Goal: Task Accomplishment & Management: Manage account settings

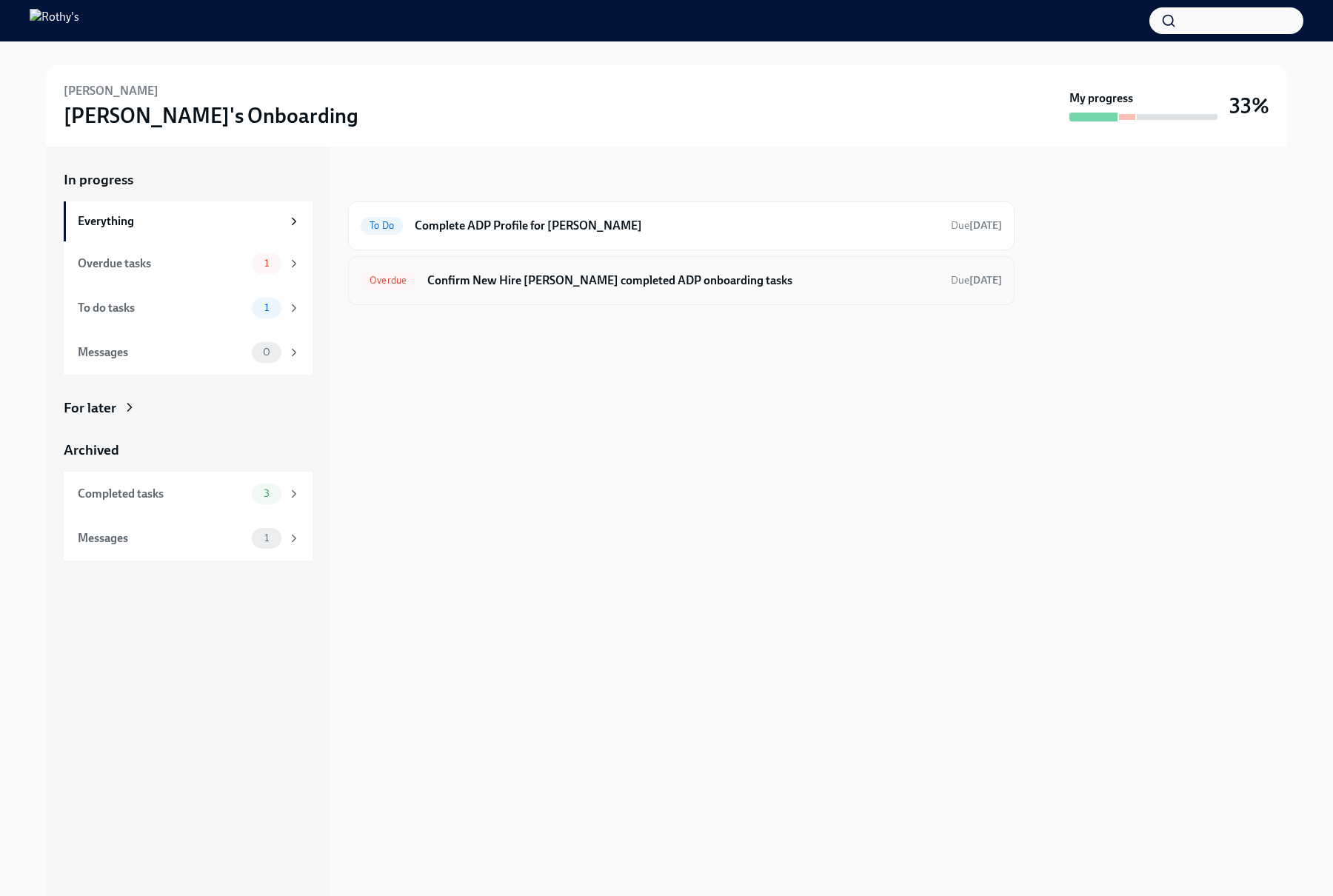
click at [471, 288] on div "Overdue Confirm New Hire [PERSON_NAME] completed ADP onboarding tasks Due [DATE]" at bounding box center [681, 280] width 642 height 23
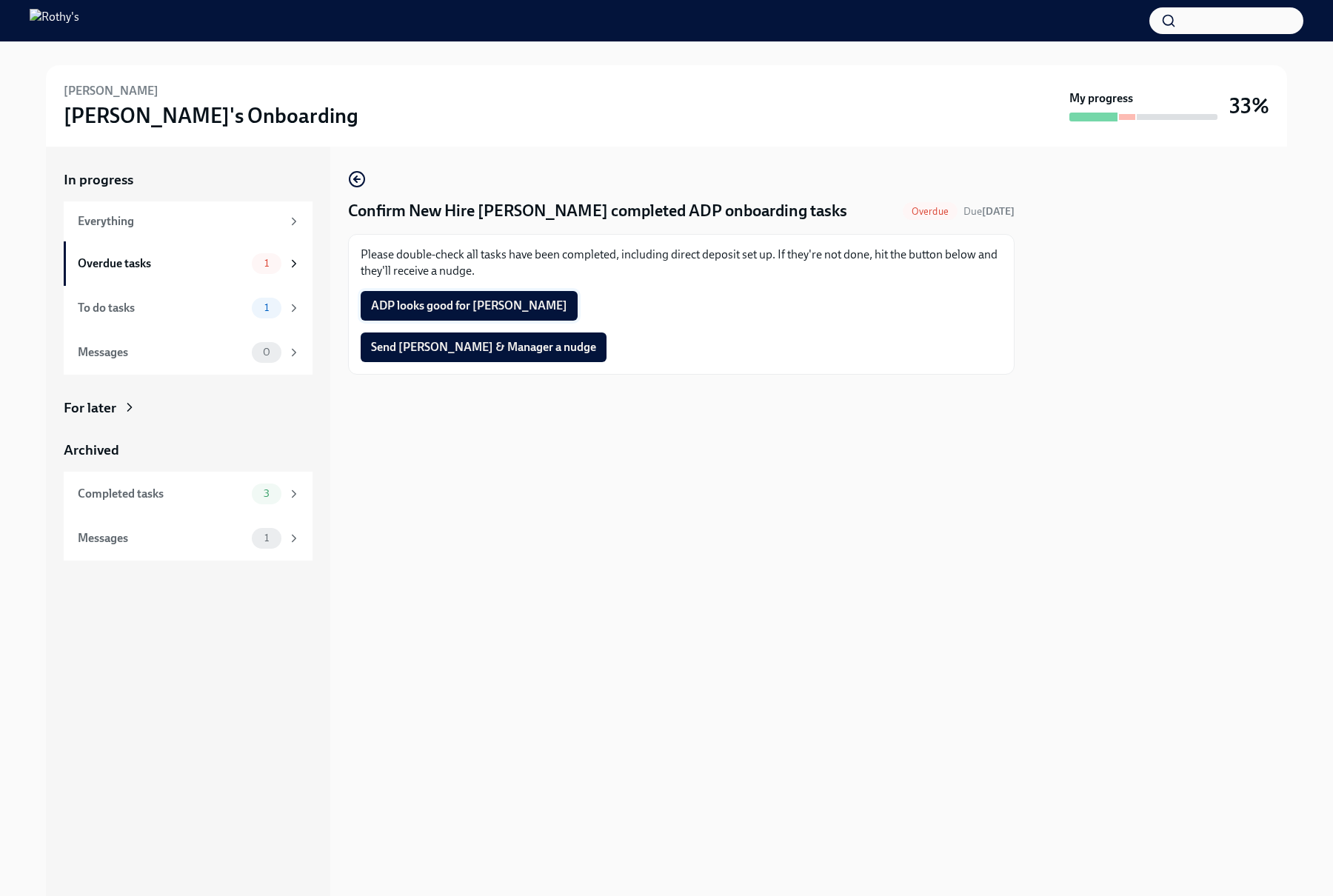
click at [471, 307] on span "ADP looks good for [PERSON_NAME]" at bounding box center [469, 306] width 197 height 15
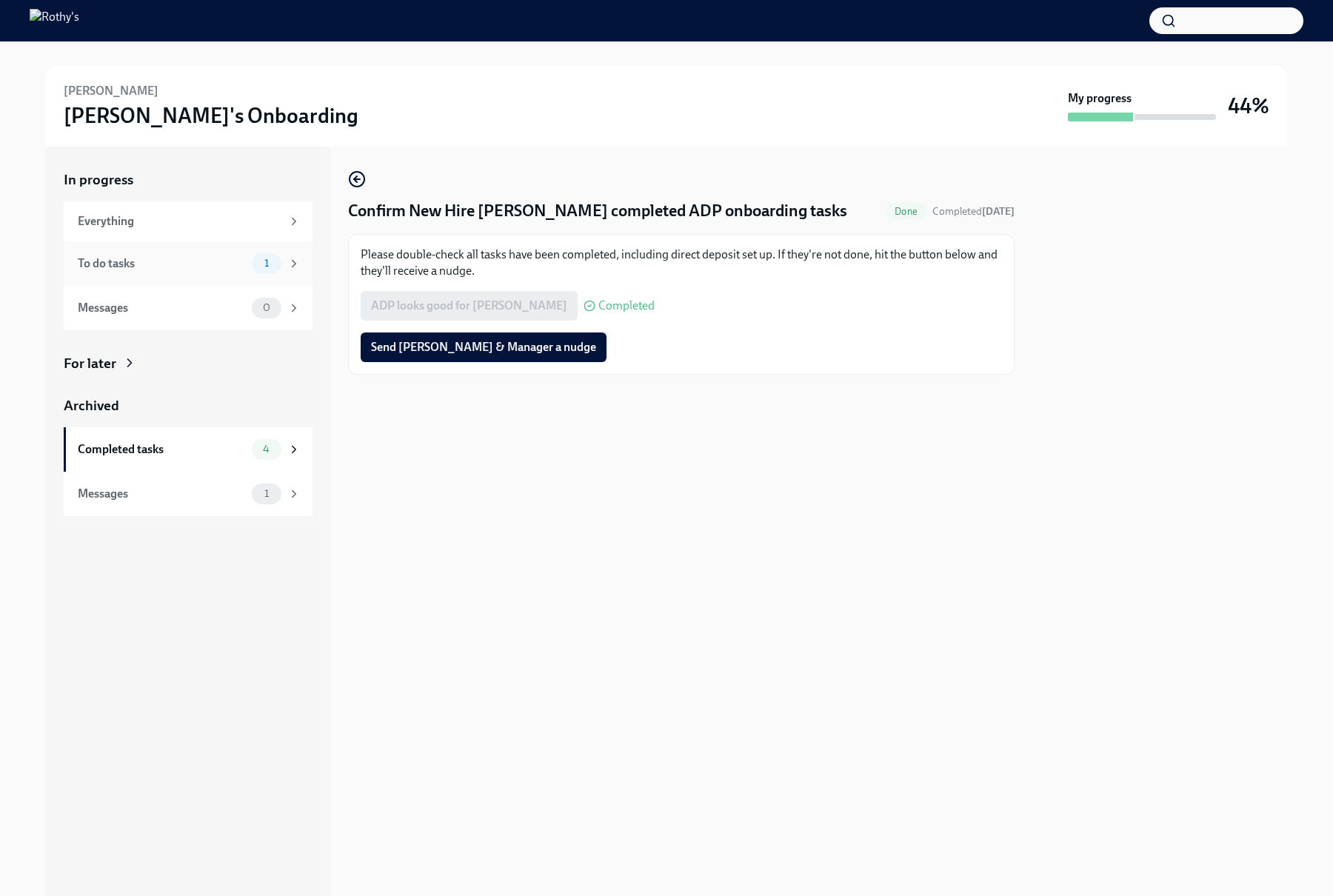
click at [269, 259] on span "1" at bounding box center [267, 263] width 22 height 11
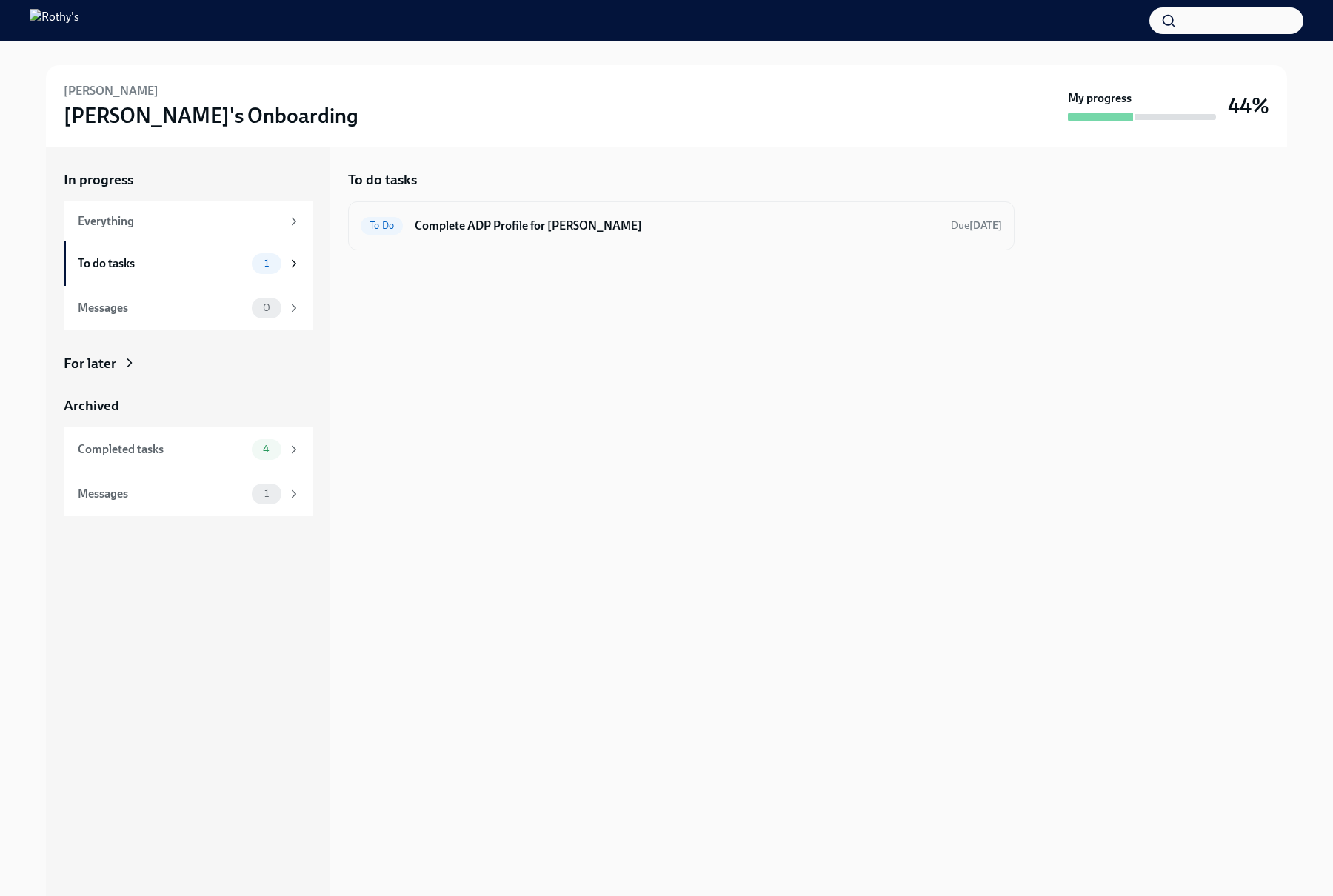
click at [431, 228] on h6 "Complete ADP Profile for [PERSON_NAME]" at bounding box center [677, 225] width 525 height 16
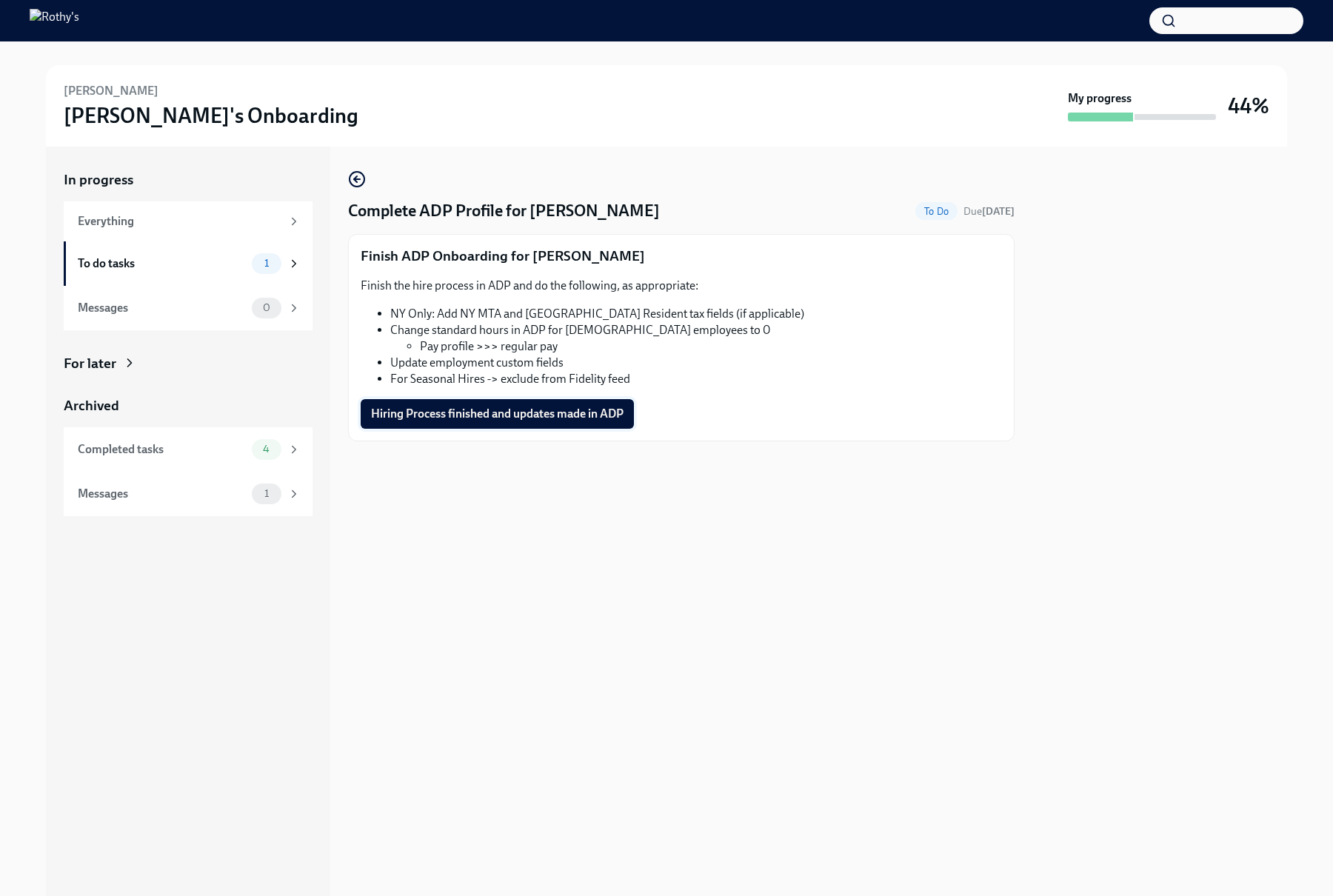
click at [511, 427] on button "Hiring Process finished and updates made in ADP" at bounding box center [497, 414] width 274 height 30
